Goal: Communication & Community: Answer question/provide support

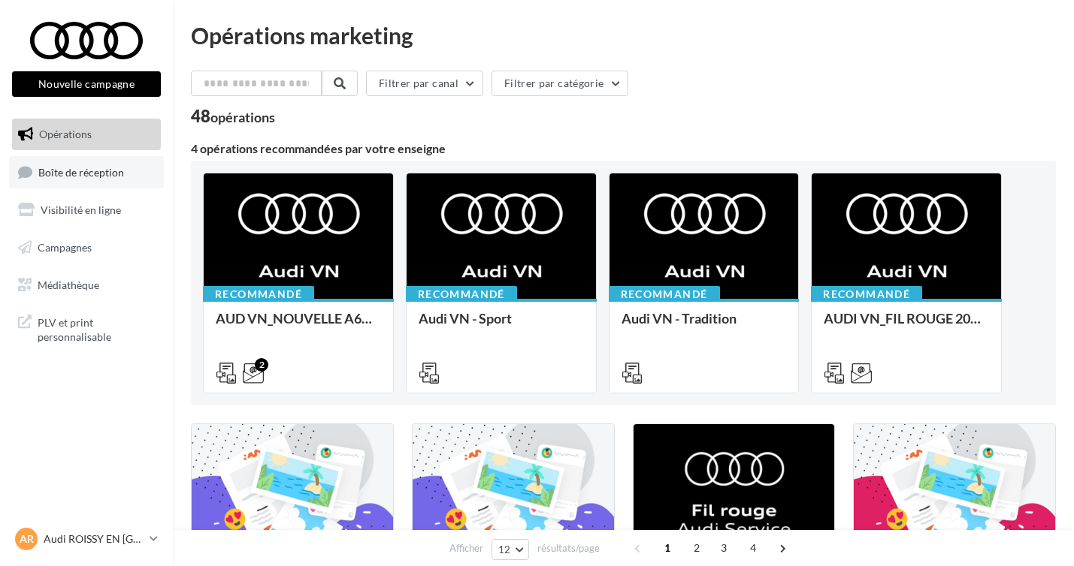
click at [93, 173] on span "Boîte de réception" at bounding box center [81, 171] width 86 height 13
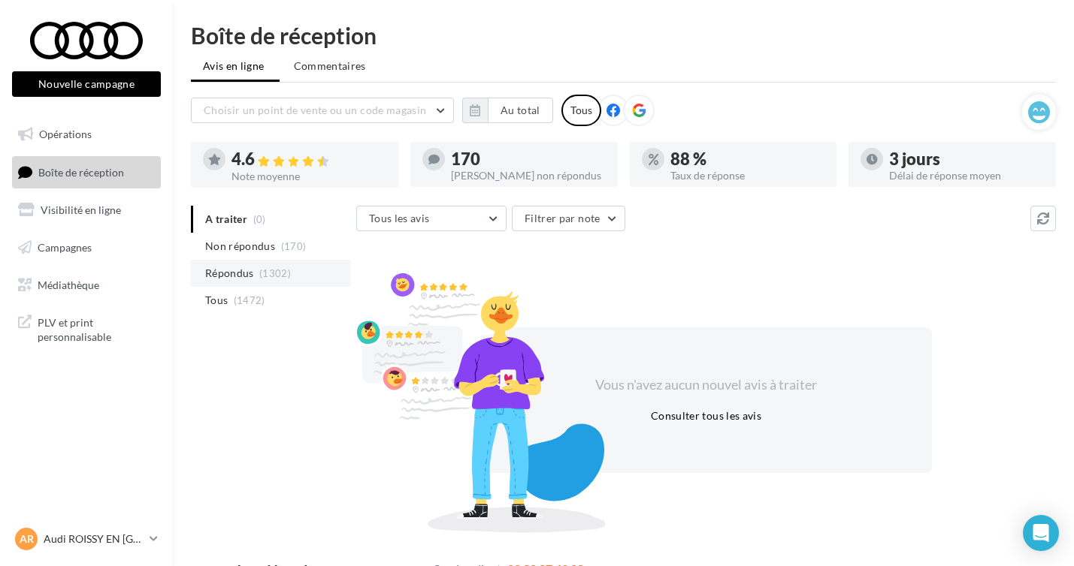
click at [270, 279] on span "(1302)" at bounding box center [275, 273] width 32 height 12
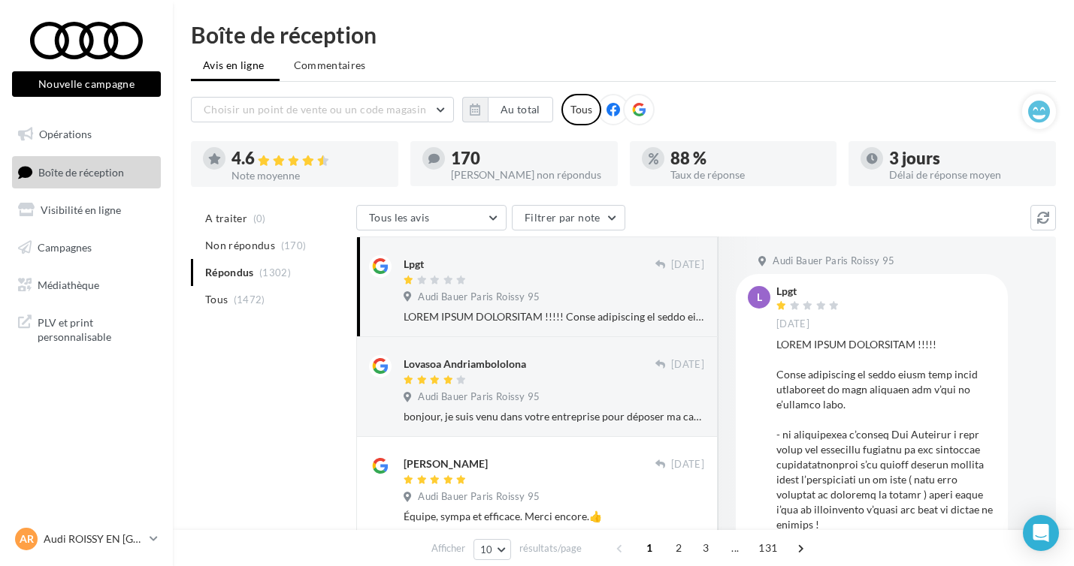
scroll to position [3, 0]
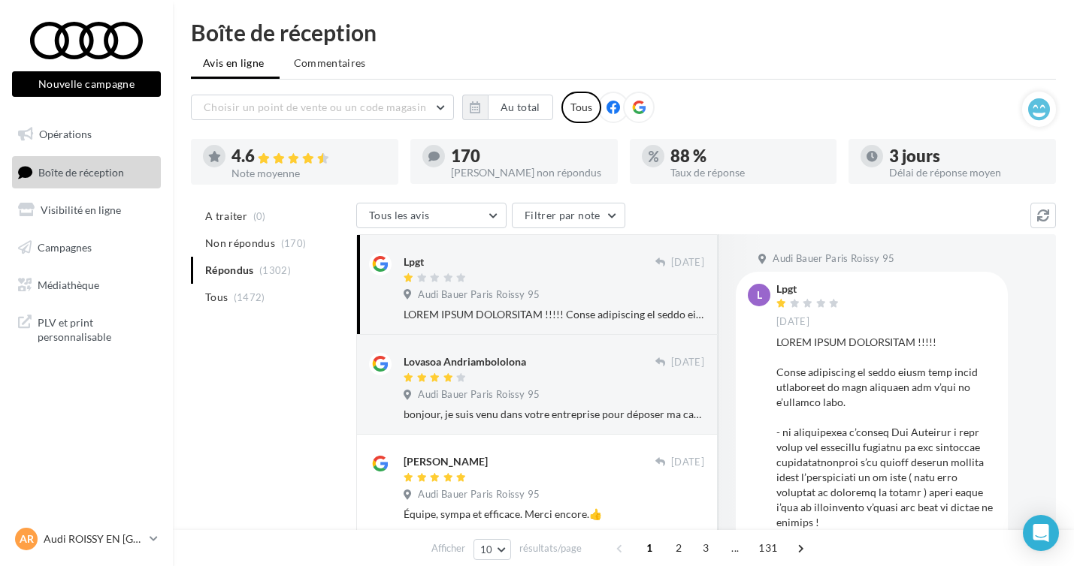
click at [518, 310] on div at bounding box center [553, 314] width 300 height 15
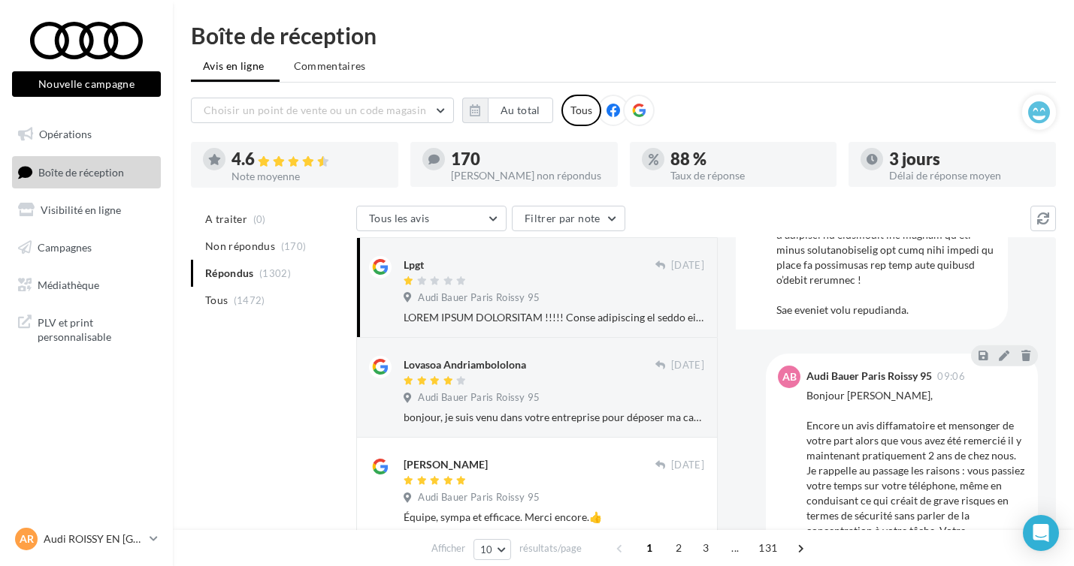
scroll to position [0, 0]
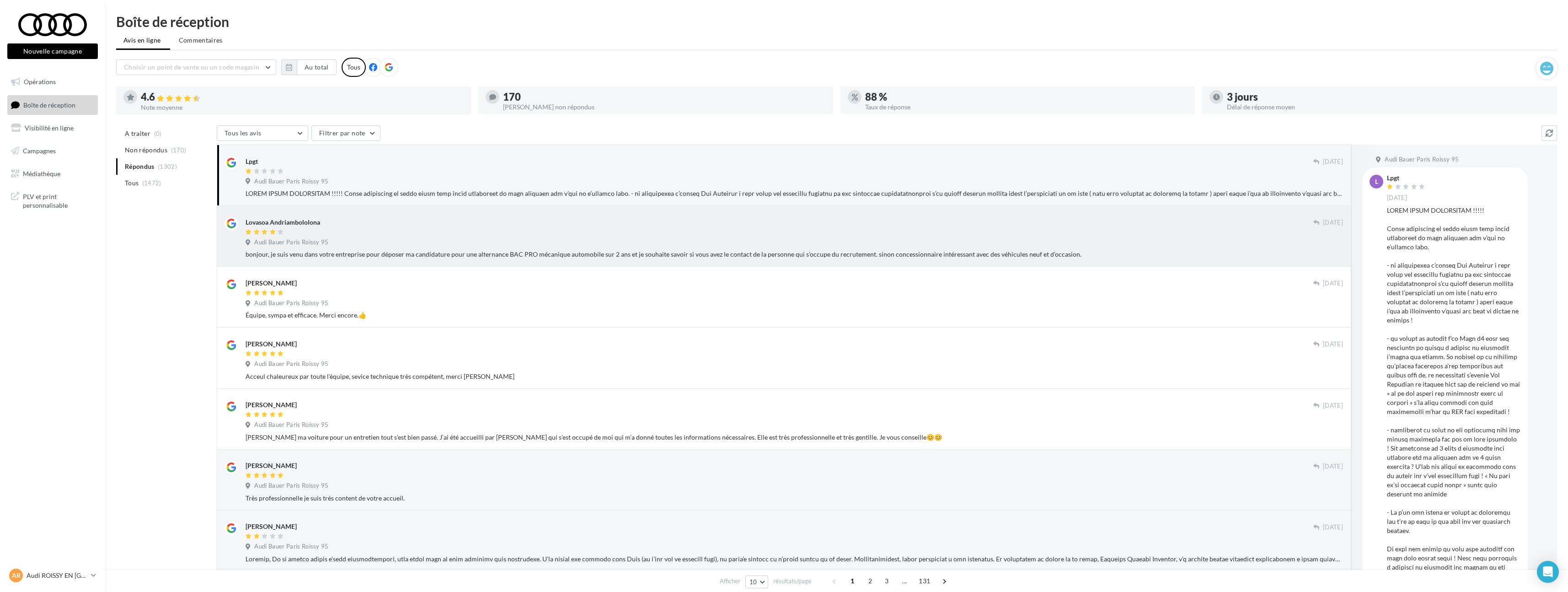
click at [658, 253] on div "bonjour, je suis venu dans votre entreprise pour déposer ma candidature pour un…" at bounding box center [794, 254] width 1097 height 9
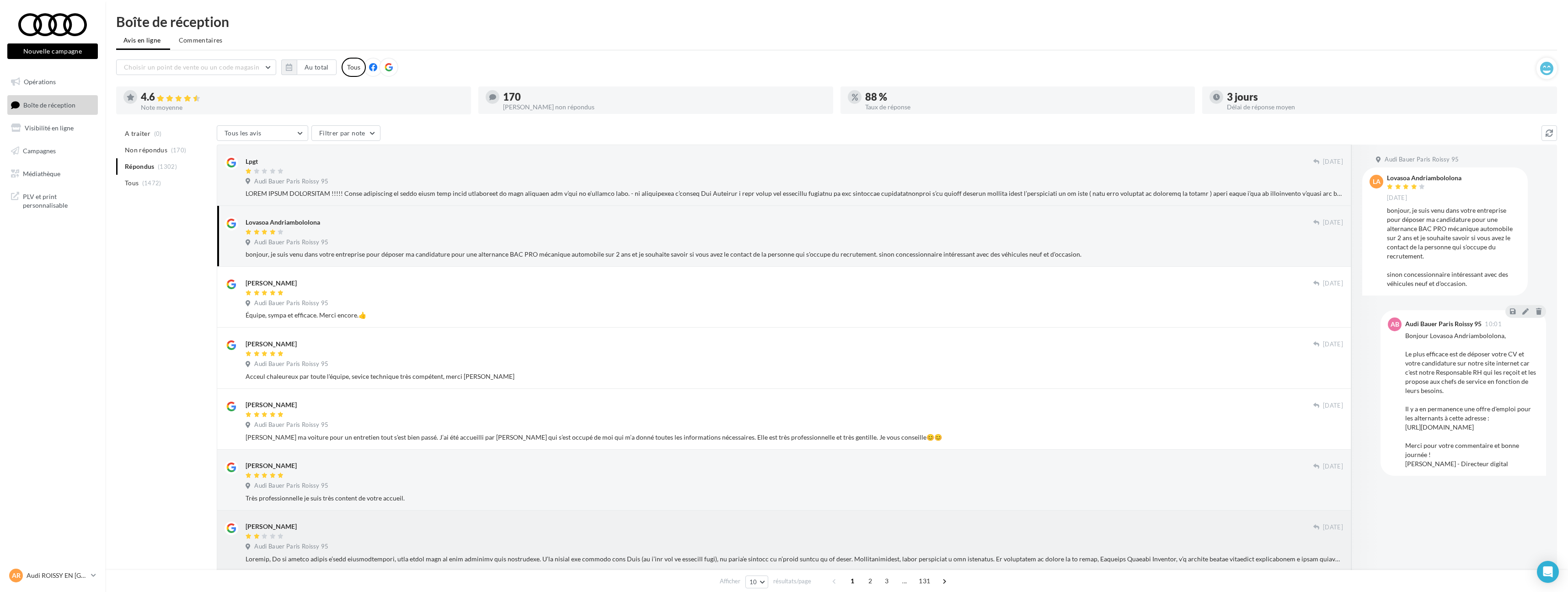
click at [658, 345] on div at bounding box center [779, 537] width 1068 height 8
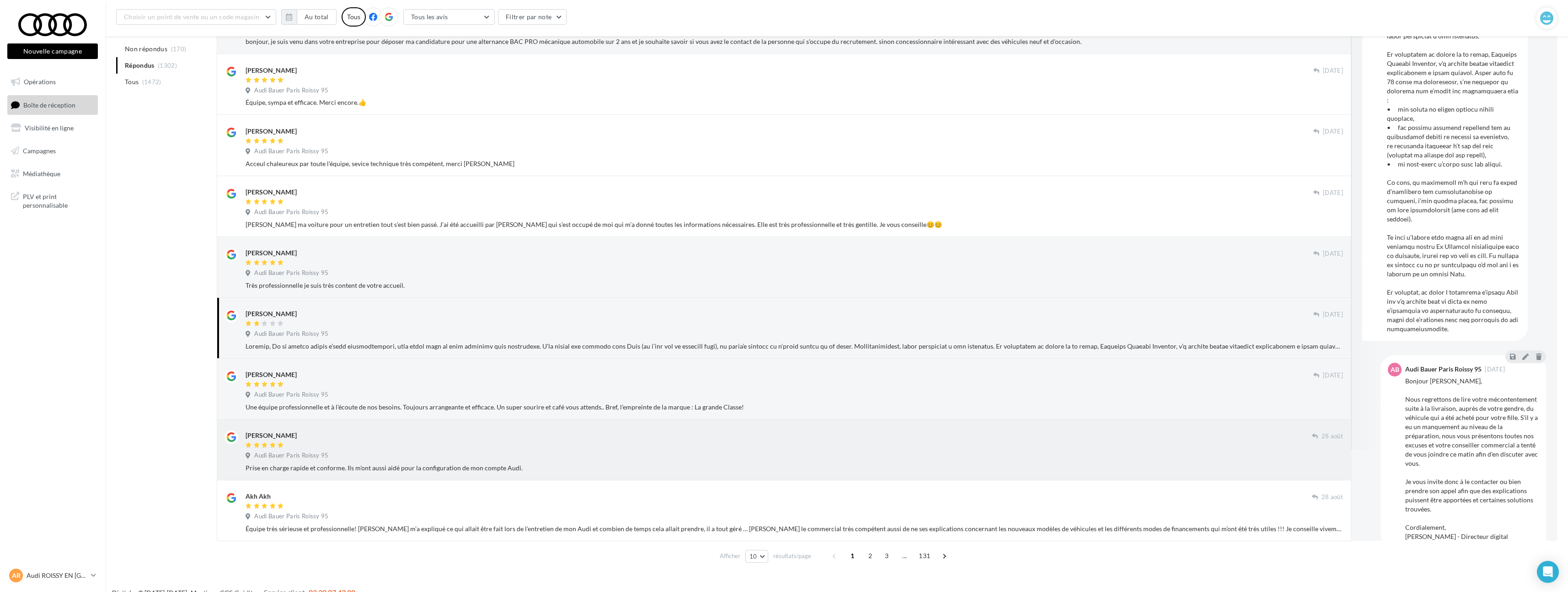
scroll to position [227, 0]
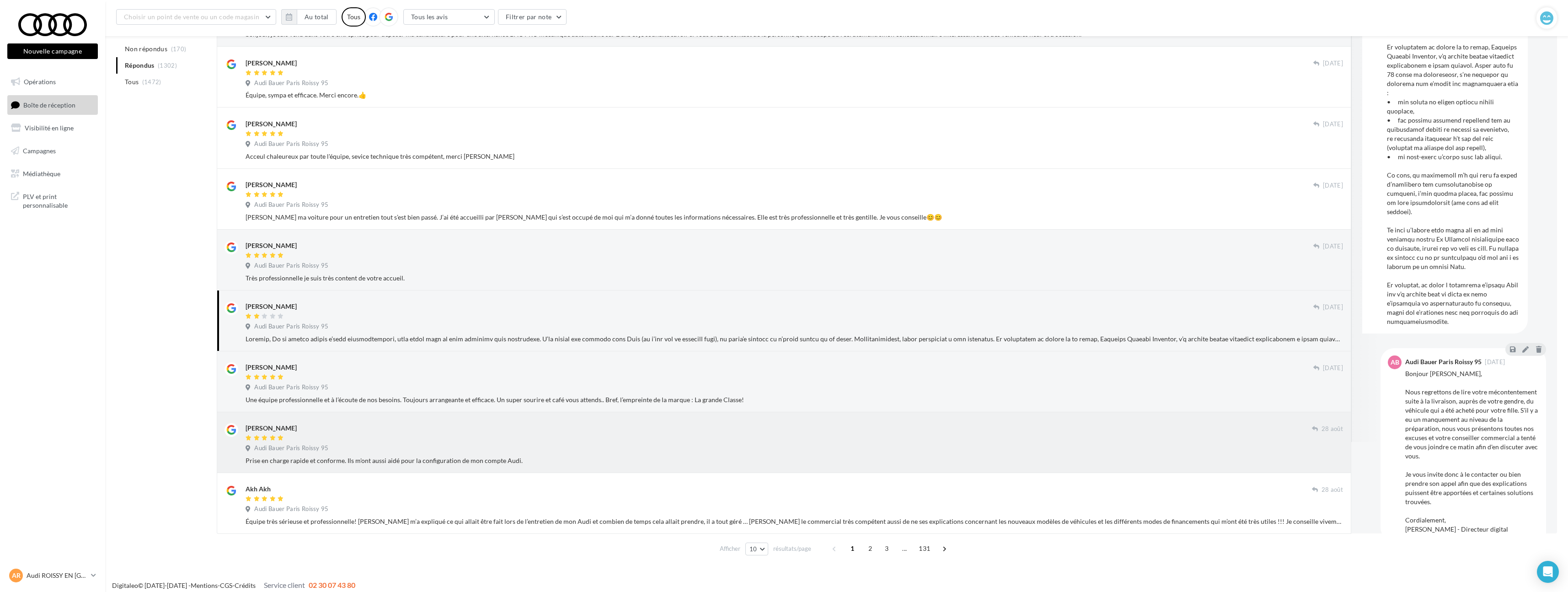
click at [509, 345] on div "Audi Bauer Paris Roissy 95" at bounding box center [794, 449] width 1097 height 10
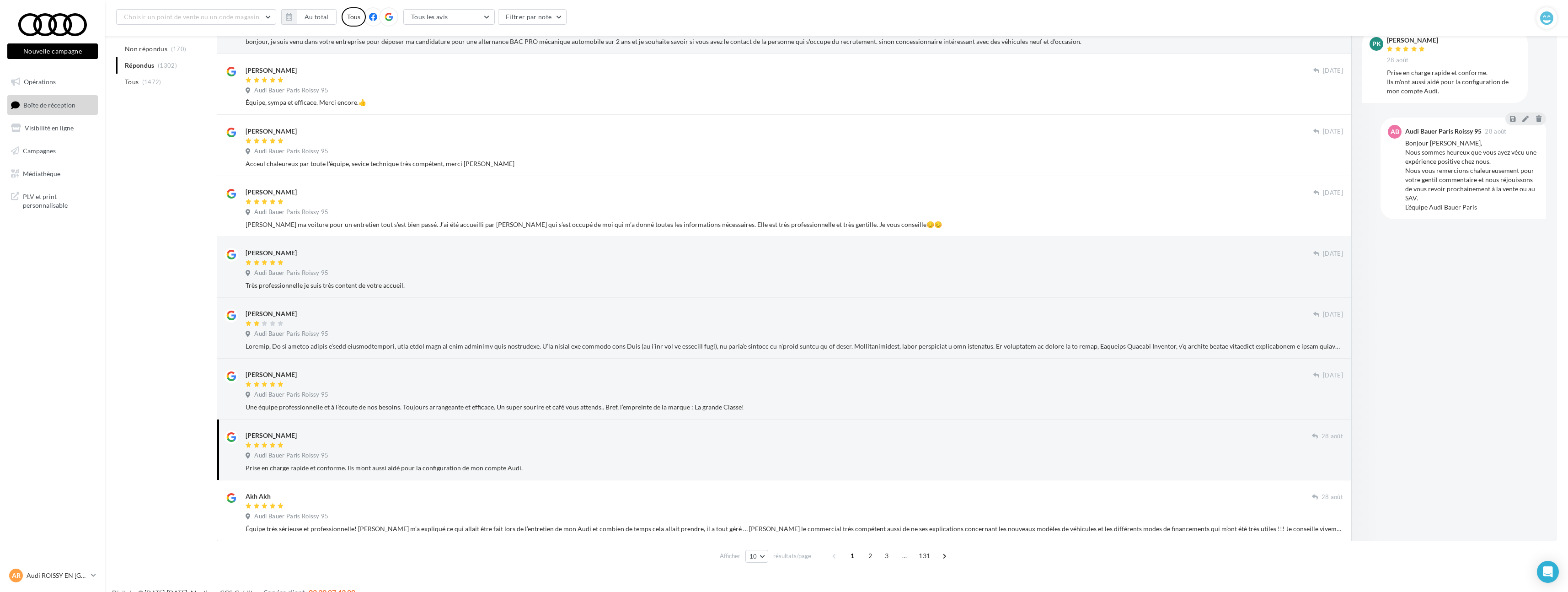
scroll to position [218, 0]
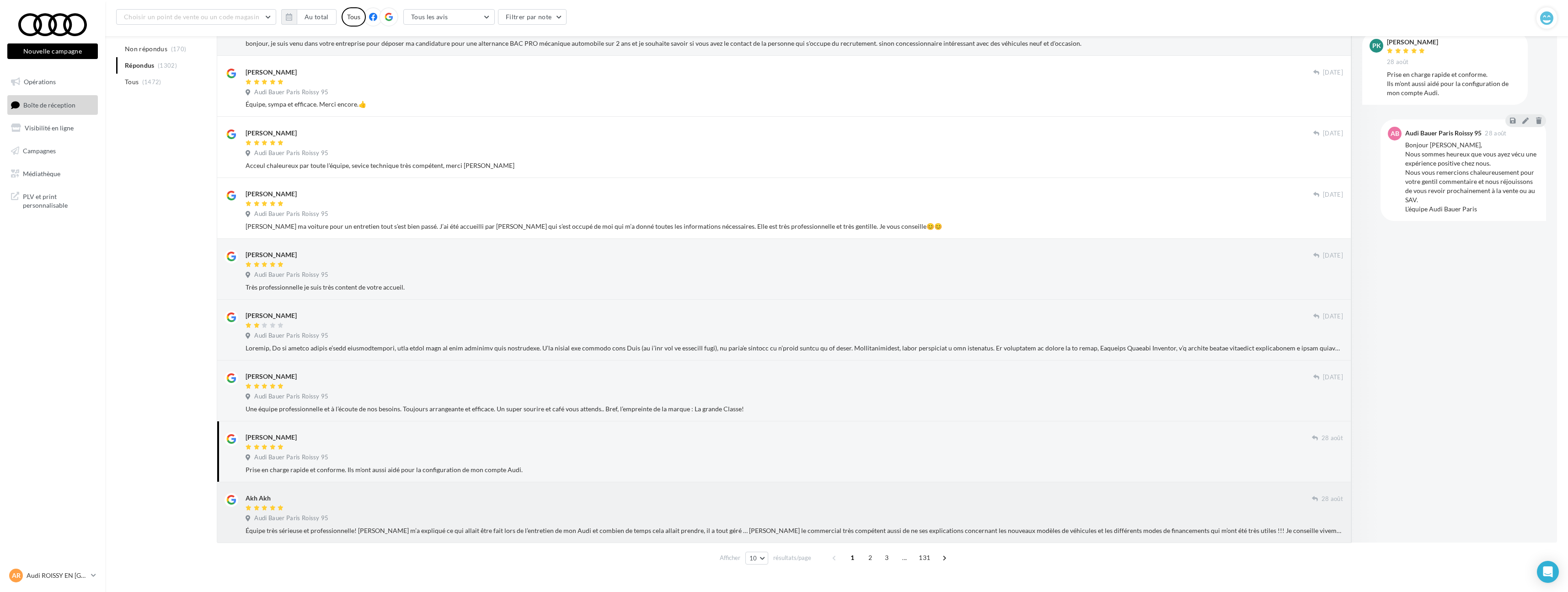
click at [517, 345] on div at bounding box center [779, 509] width 1066 height 8
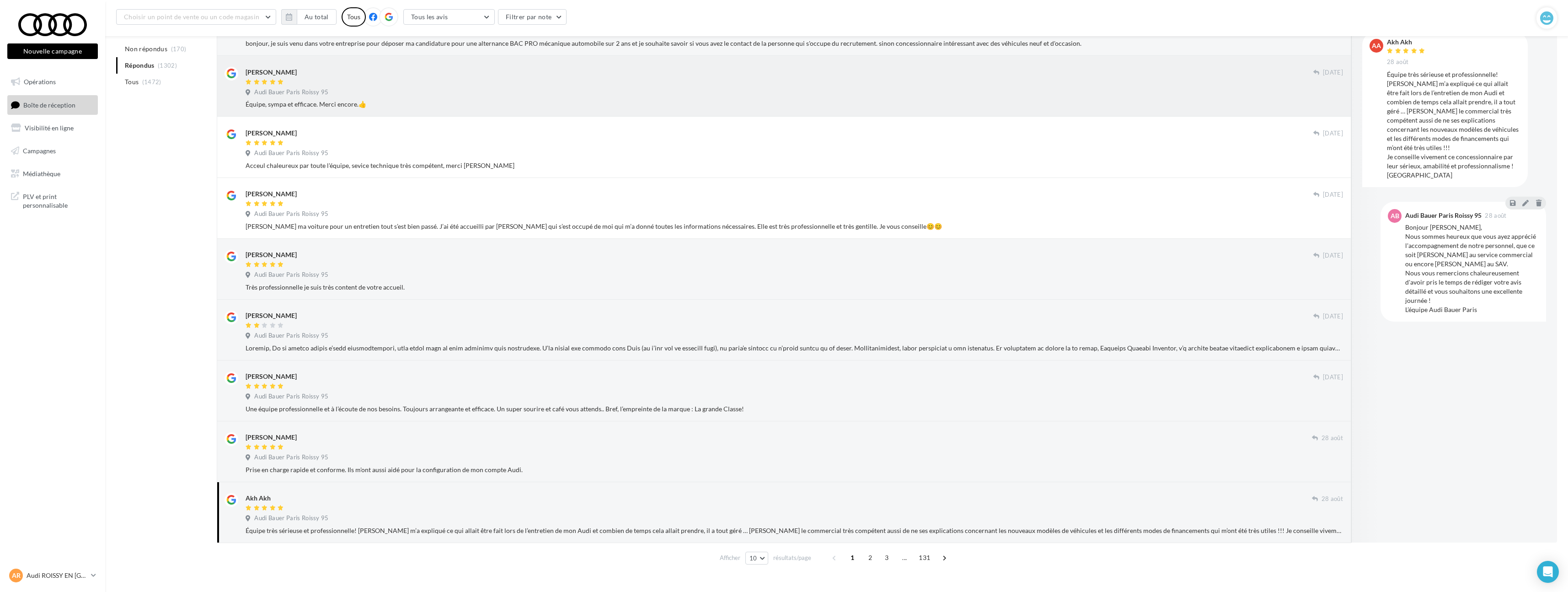
click at [423, 105] on div "Équipe, sympa et efficace. Merci encore.👍" at bounding box center [794, 104] width 1097 height 9
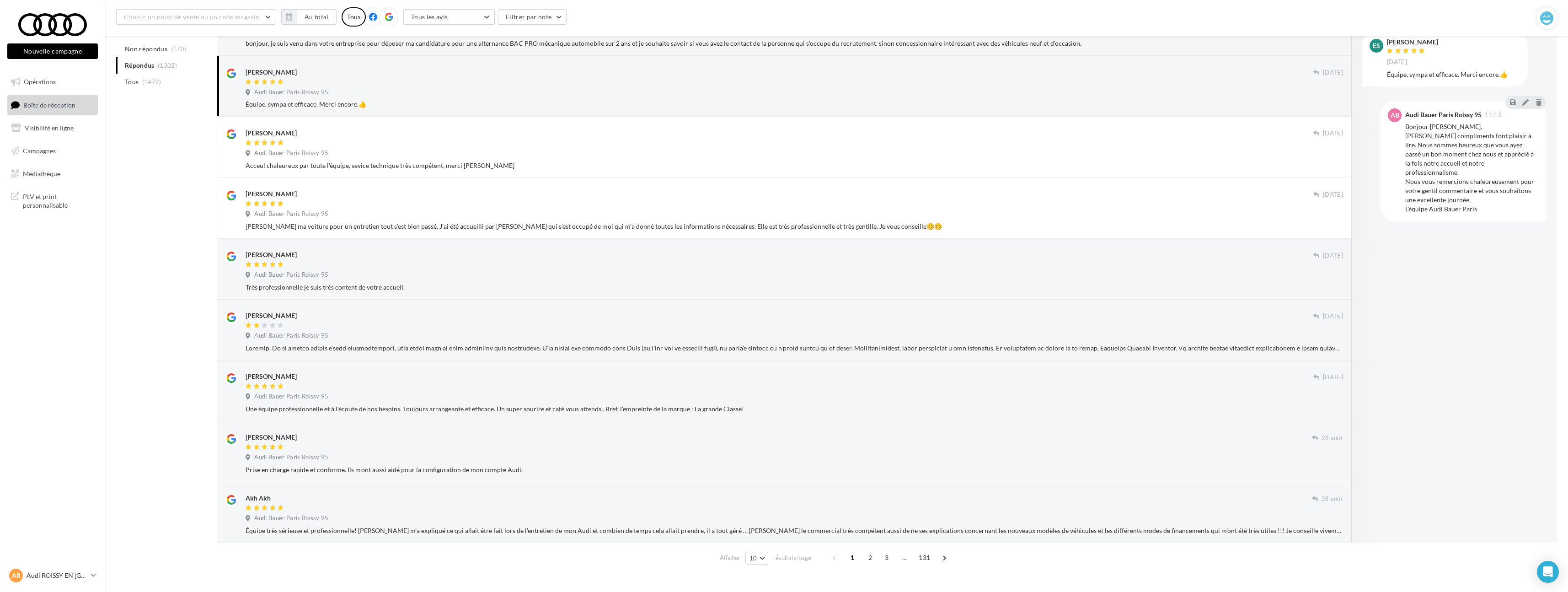
scroll to position [34, 0]
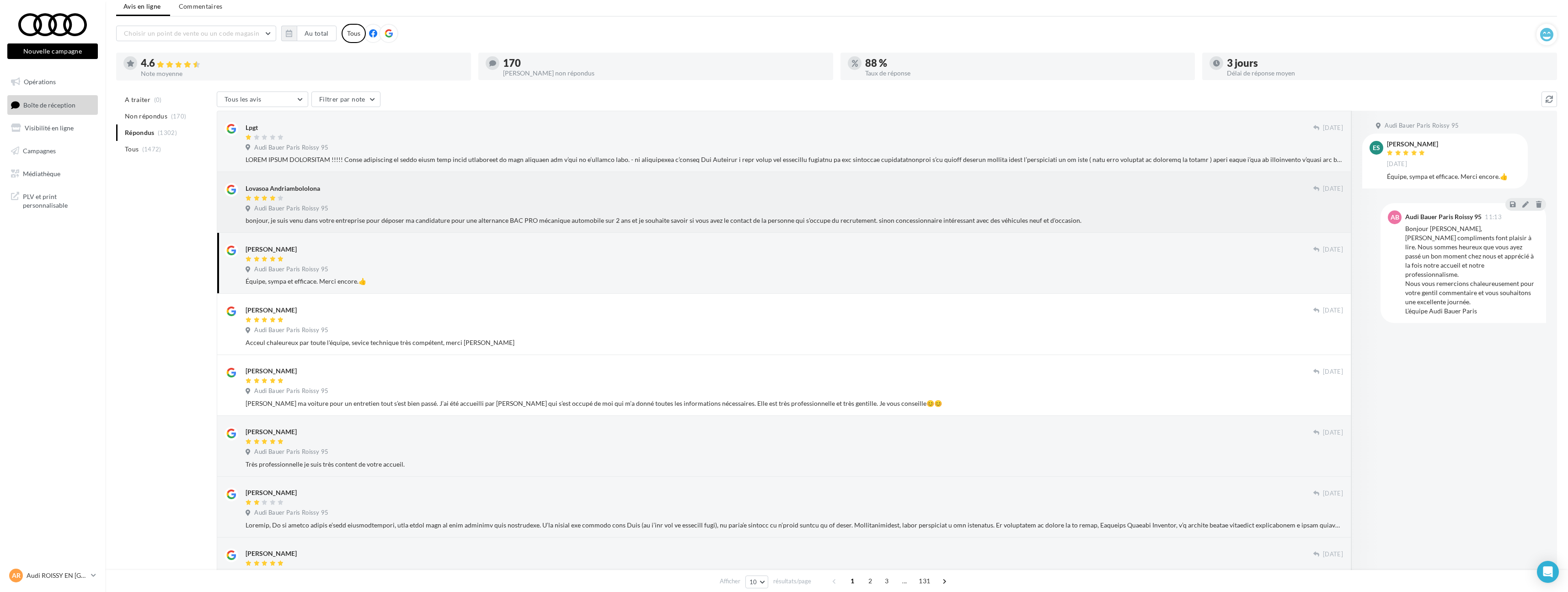
click at [508, 190] on div "Lovasoa Andriambololona" at bounding box center [779, 188] width 1068 height 10
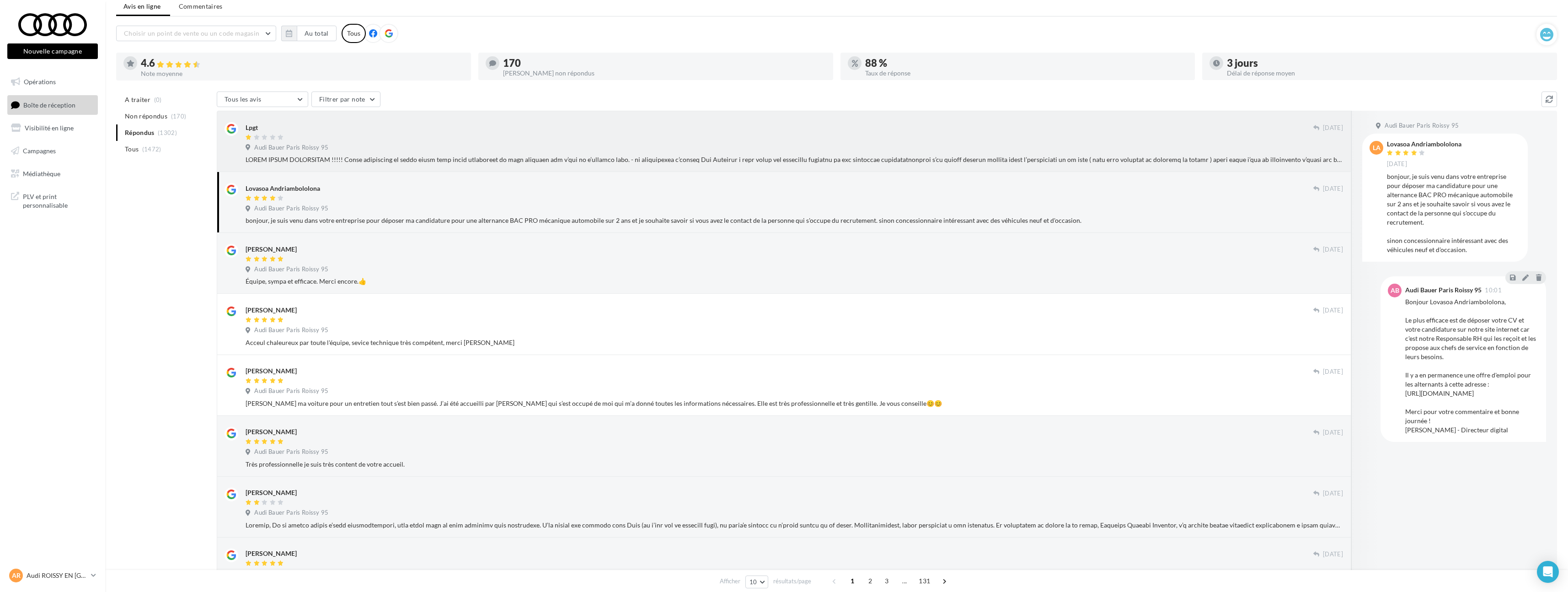
click at [658, 155] on div at bounding box center [794, 160] width 1097 height 9
